Goal: Task Accomplishment & Management: Complete application form

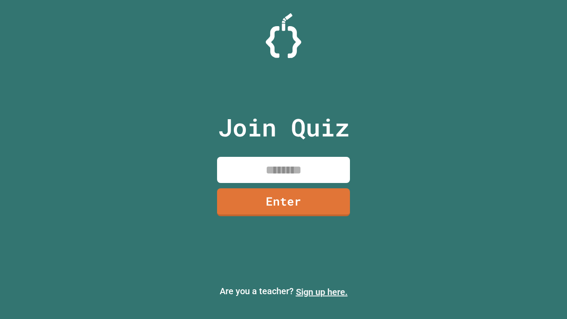
click at [321, 292] on link "Sign up here." at bounding box center [322, 292] width 52 height 11
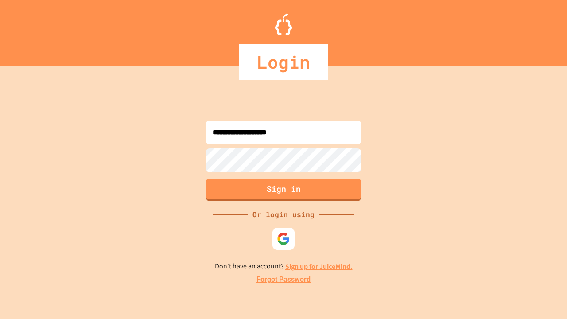
type input "**********"
